Goal: Check status: Check status

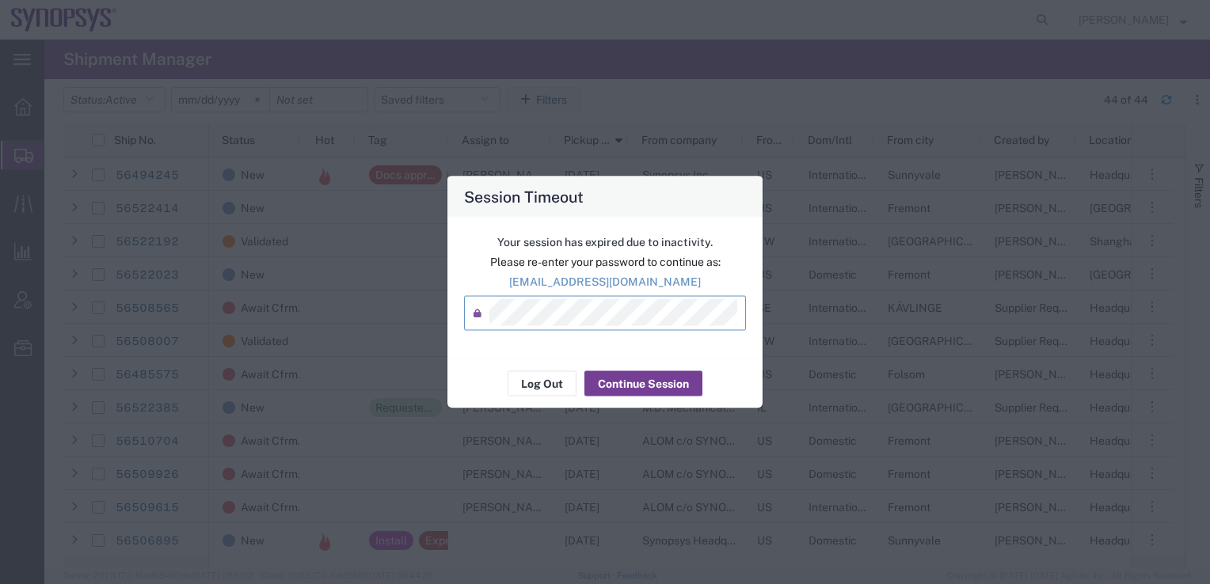
click at [625, 389] on button "Continue Session" at bounding box center [643, 383] width 118 height 25
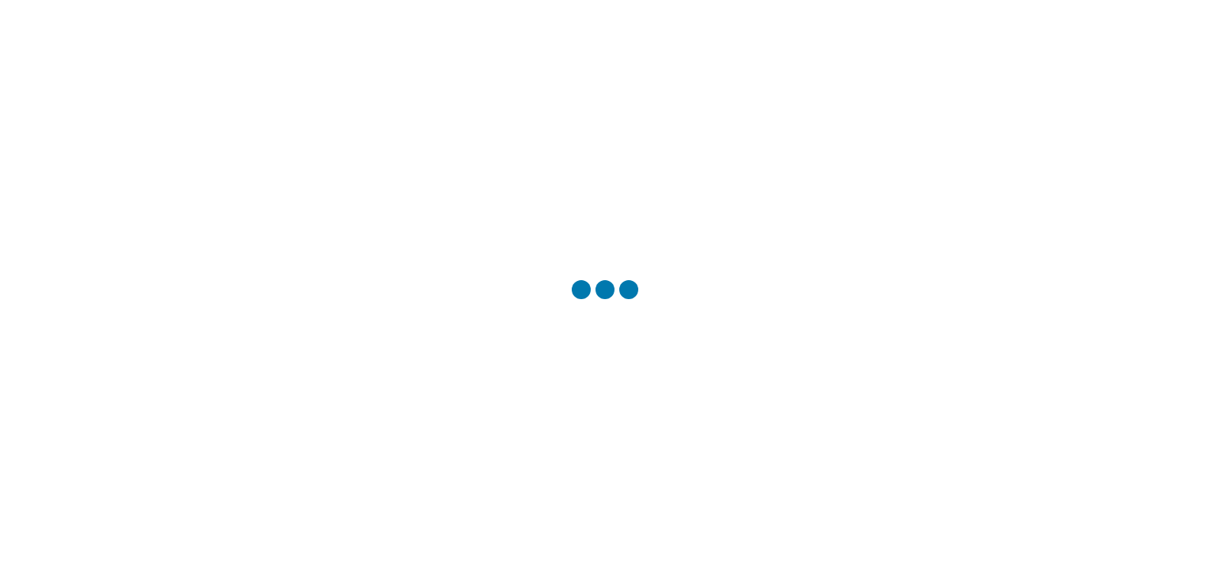
click at [507, 317] on div at bounding box center [605, 292] width 1210 height 584
